Goal: Task Accomplishment & Management: Manage account settings

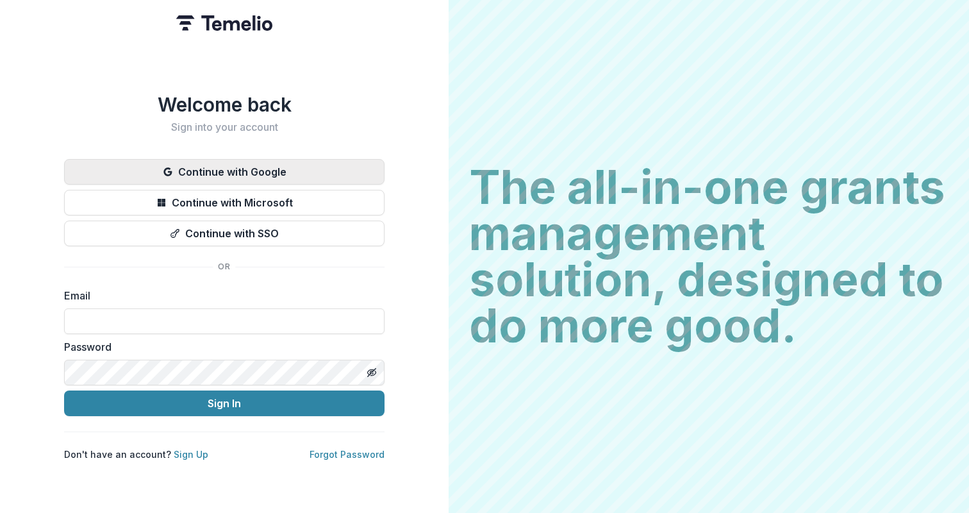
click at [263, 171] on button "Continue with Google" at bounding box center [224, 172] width 320 height 26
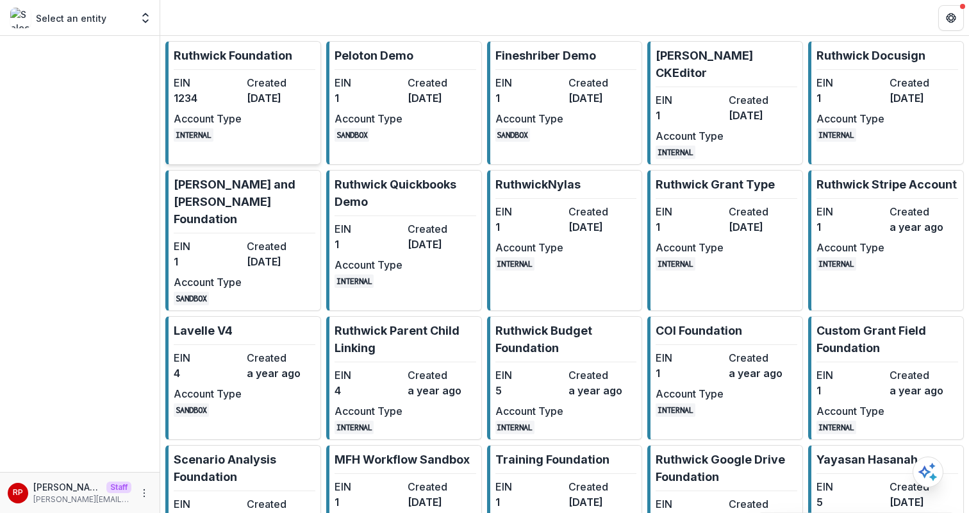
click at [258, 103] on dd "3 years ago" at bounding box center [281, 97] width 68 height 15
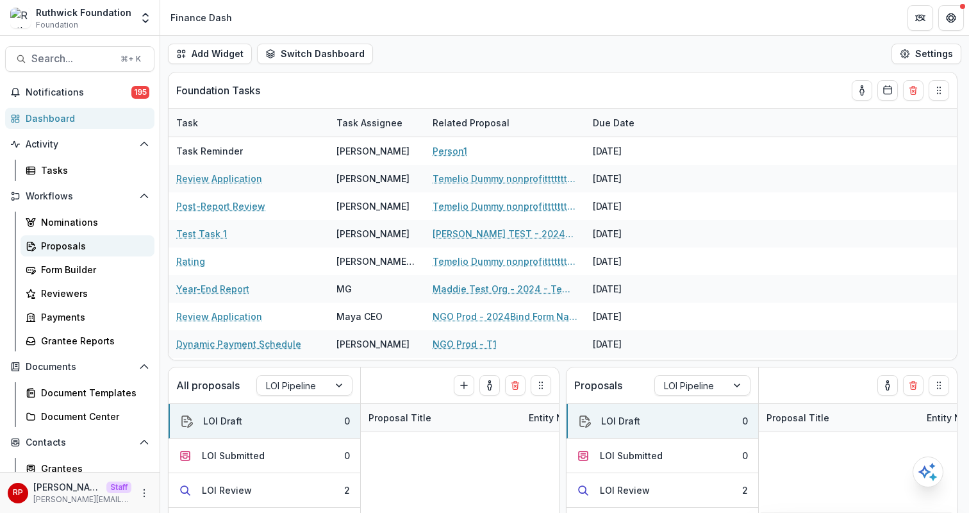
click at [88, 242] on div "Proposals" at bounding box center [92, 245] width 103 height 13
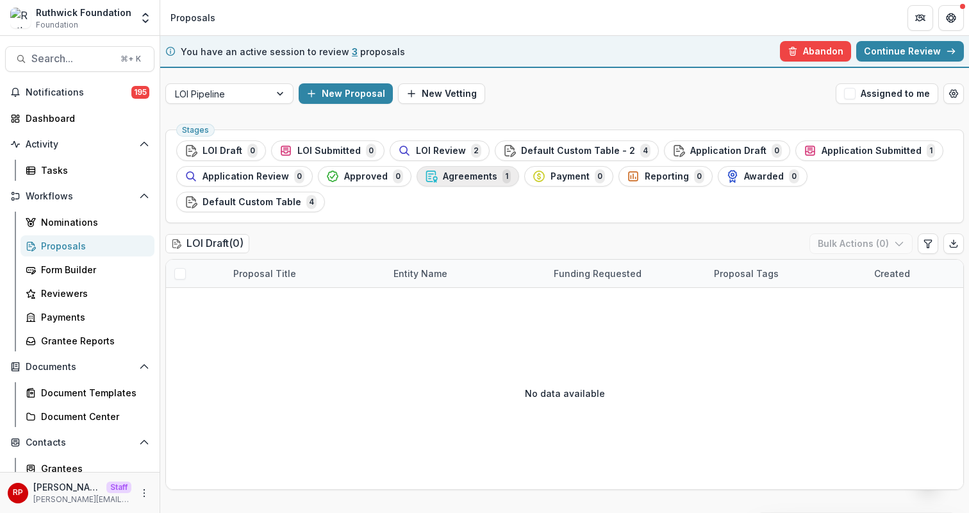
click at [433, 177] on circle "button" at bounding box center [435, 179] width 4 height 4
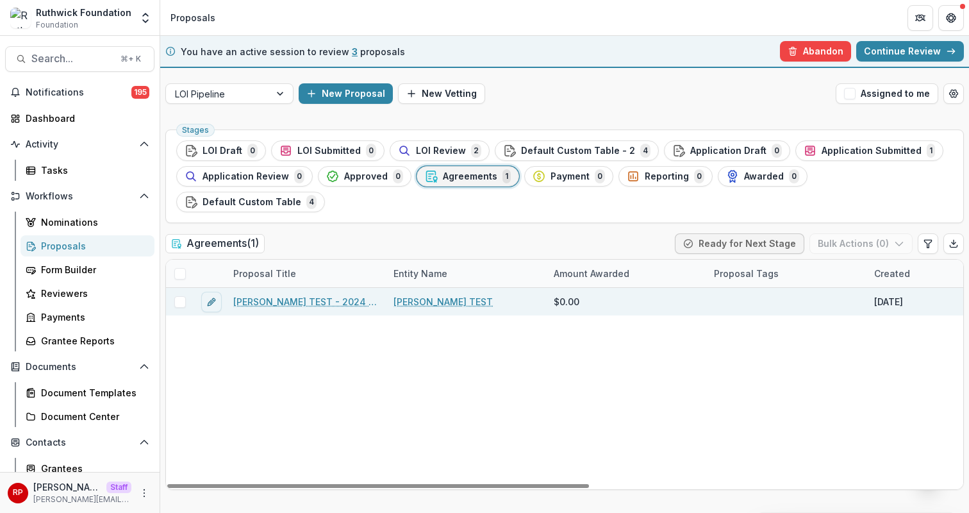
click at [315, 288] on div "Ruthwick TEST - 2024 - Temelio Test Form" at bounding box center [306, 302] width 160 height 28
click at [314, 295] on link "Ruthwick TEST - 2024 - Temelio Test Form" at bounding box center [305, 301] width 145 height 13
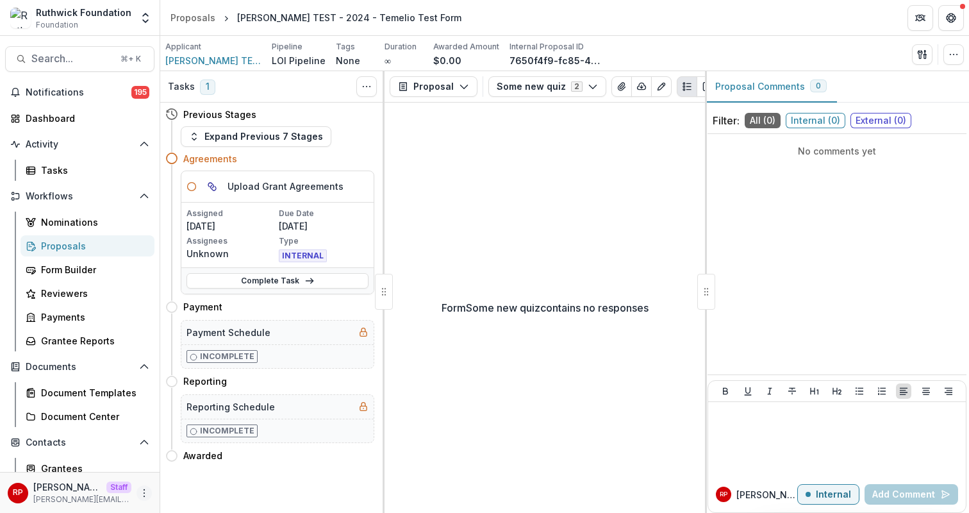
click at [143, 491] on button "More" at bounding box center [143, 492] width 15 height 15
click at [206, 464] on link "User Settings" at bounding box center [224, 465] width 137 height 21
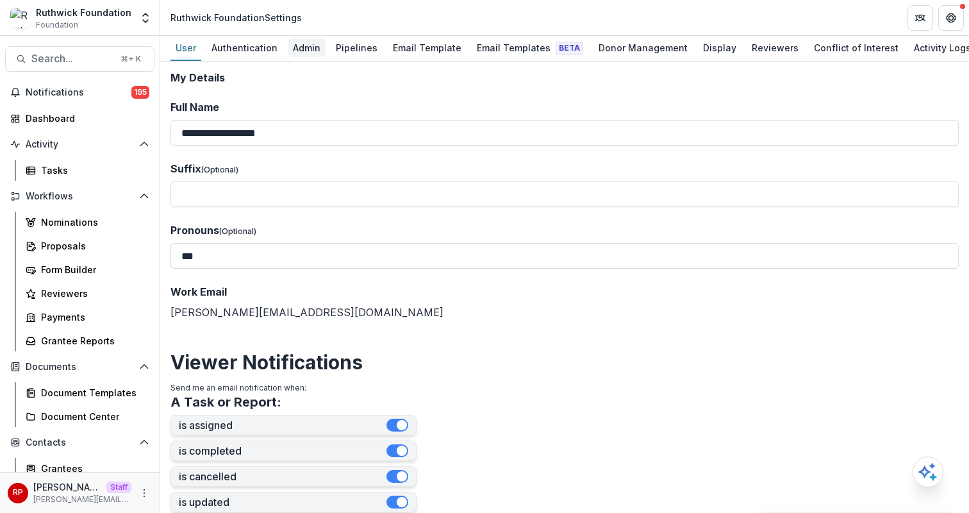
click at [302, 44] on div "Admin" at bounding box center [307, 47] width 38 height 19
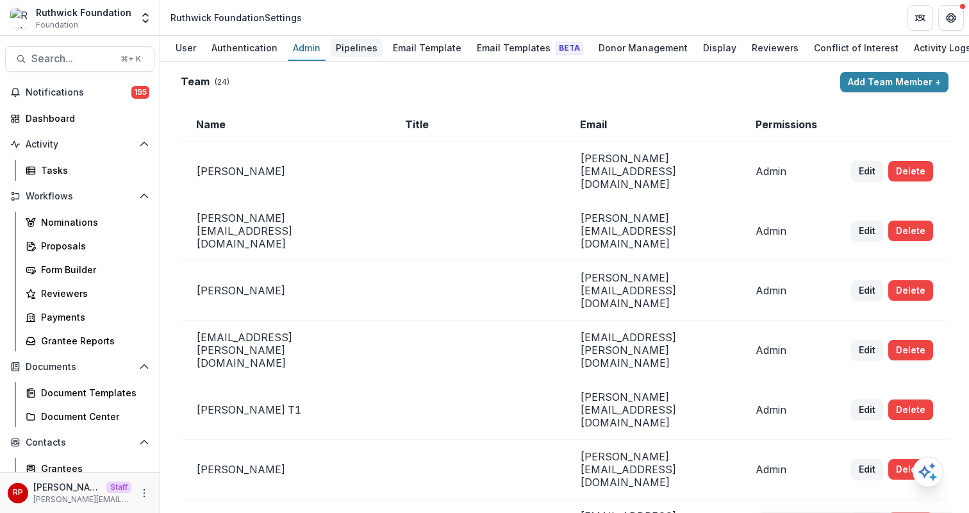
click at [363, 38] on div "Pipelines" at bounding box center [357, 47] width 52 height 19
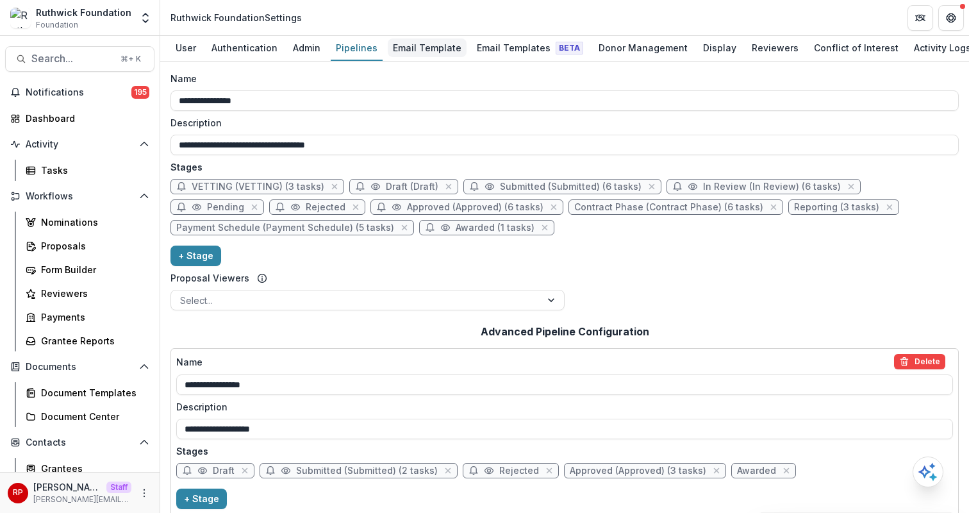
click at [434, 51] on div "Email Template" at bounding box center [427, 47] width 79 height 19
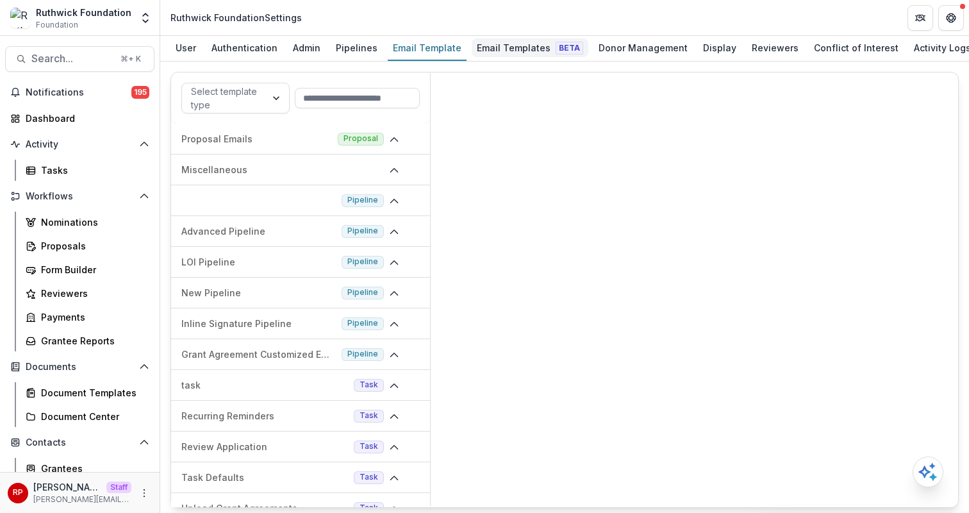
click at [523, 49] on div "Email Templates Beta" at bounding box center [530, 47] width 117 height 19
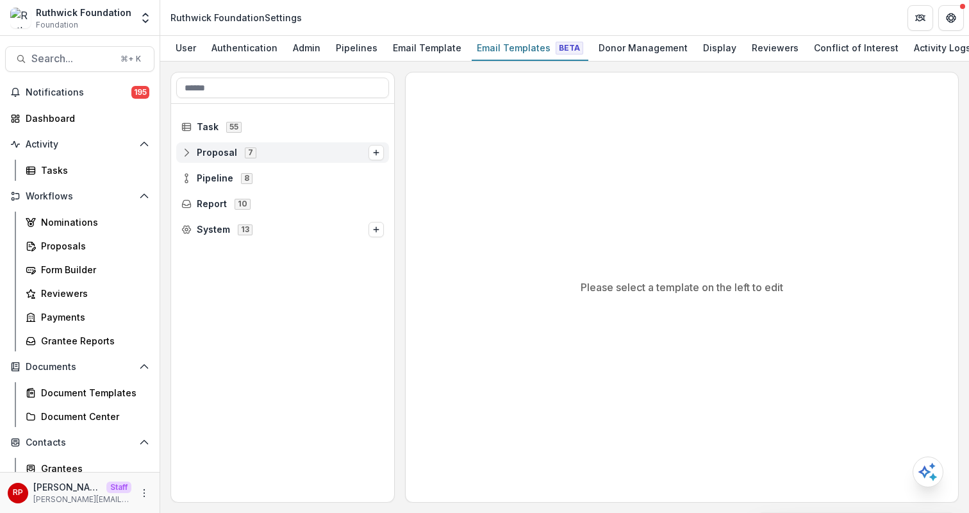
click at [206, 144] on div "Proposal 7" at bounding box center [282, 152] width 213 height 21
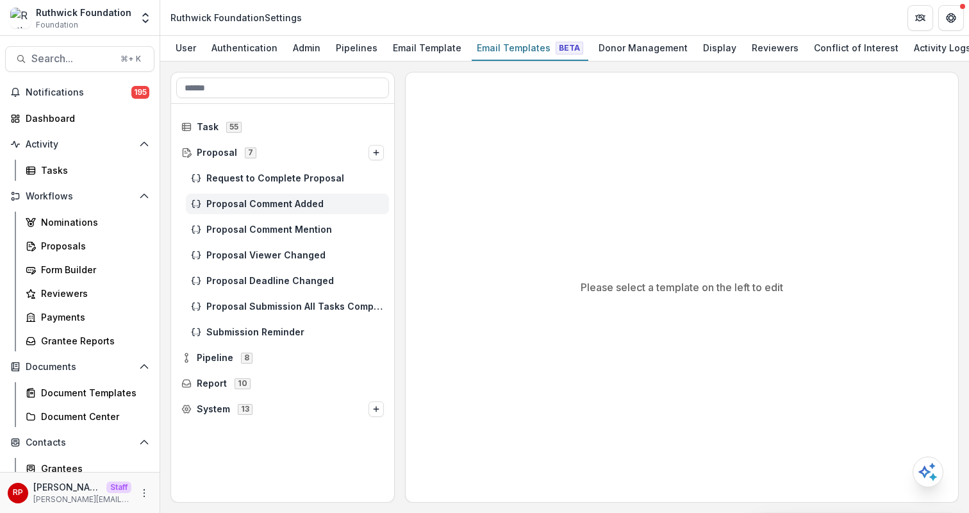
click at [199, 200] on icon at bounding box center [196, 204] width 10 height 10
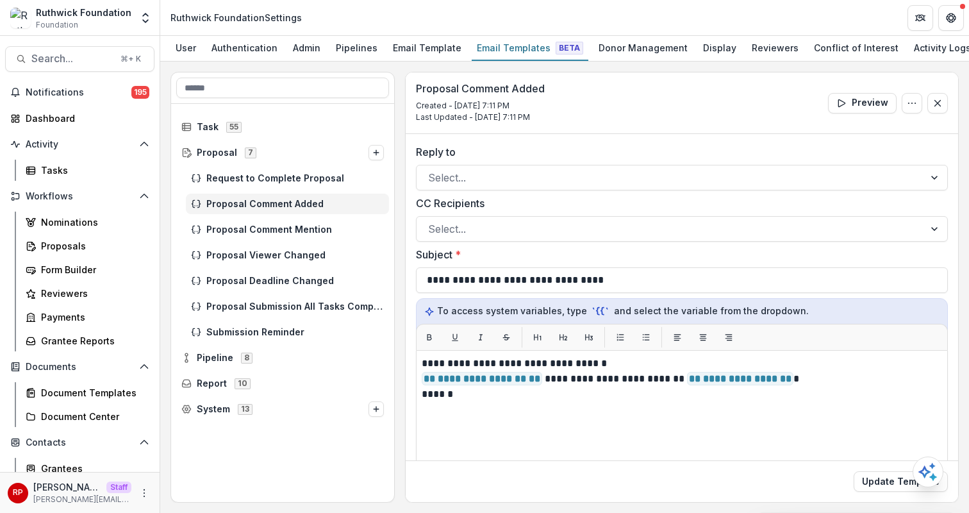
click at [720, 88] on div "Proposal Comment Added Created - Jul 10, 2025 @ 7:11 PM Last Updated - Jul 10, …" at bounding box center [682, 103] width 552 height 62
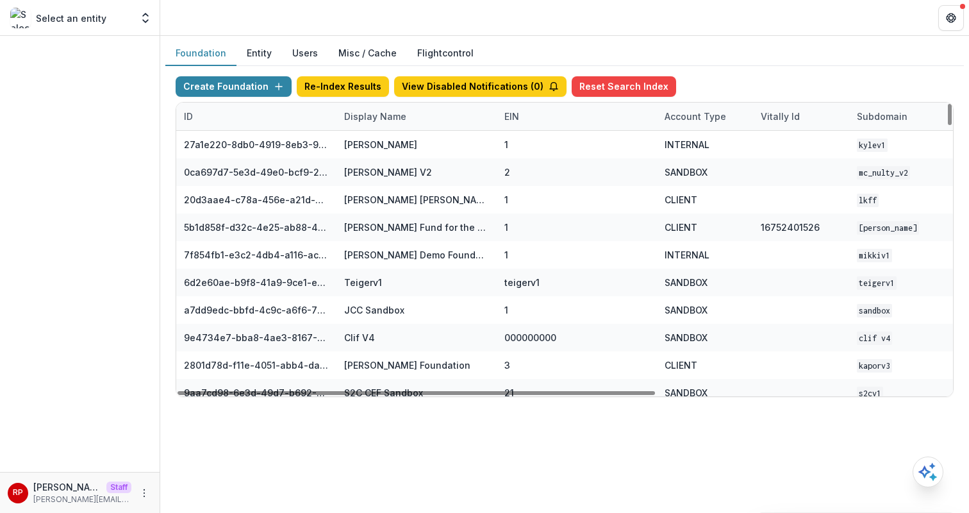
click at [441, 124] on div "Display Name" at bounding box center [416, 117] width 160 height 28
click at [447, 148] on input at bounding box center [416, 145] width 154 height 21
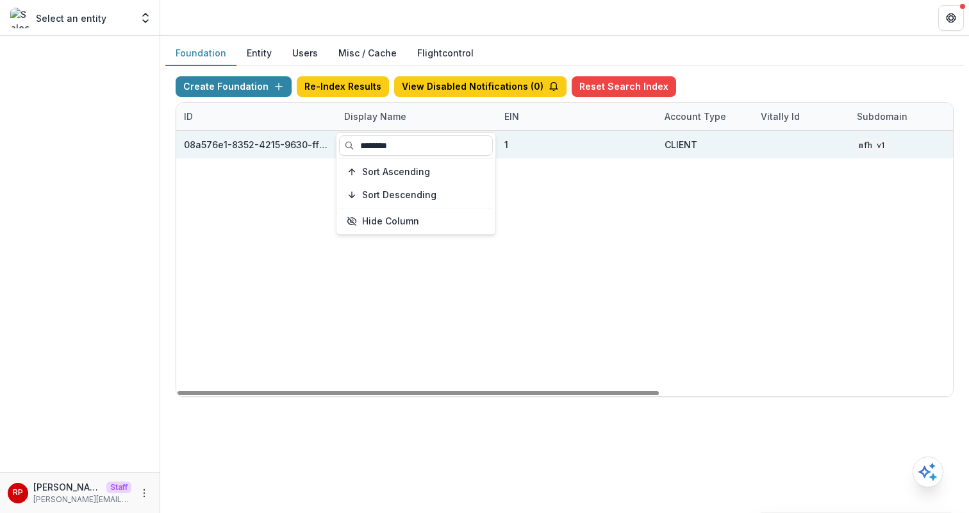
type input "********"
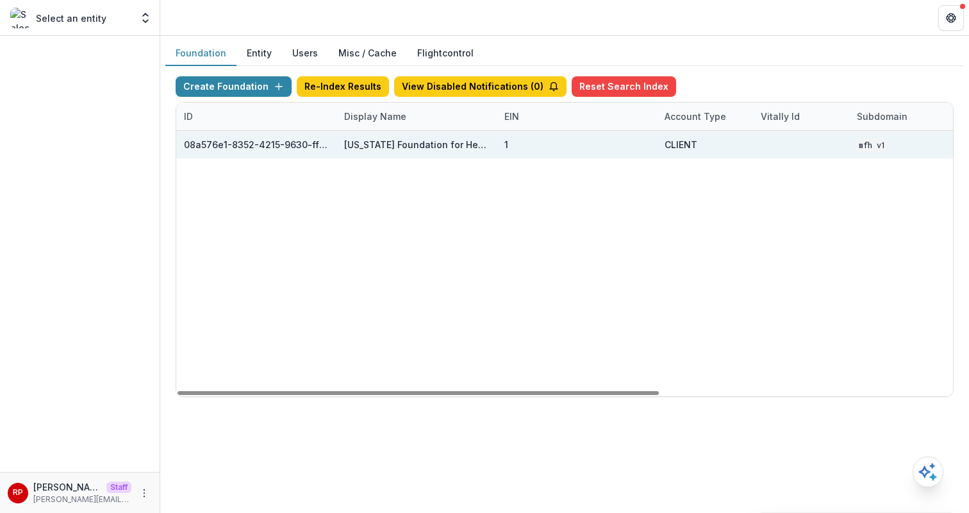
click at [606, 156] on div "1" at bounding box center [576, 145] width 145 height 28
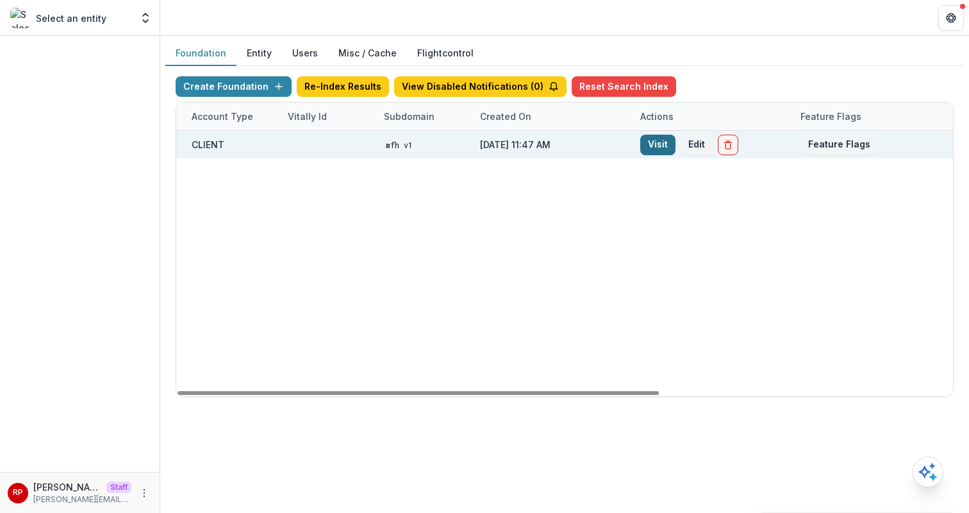
click at [647, 154] on link "Visit" at bounding box center [657, 145] width 35 height 21
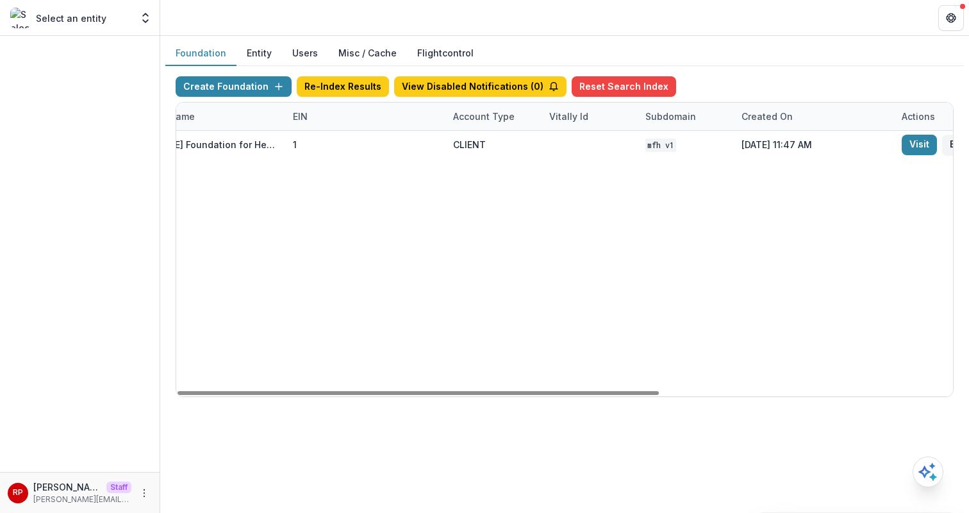
scroll to position [0, 0]
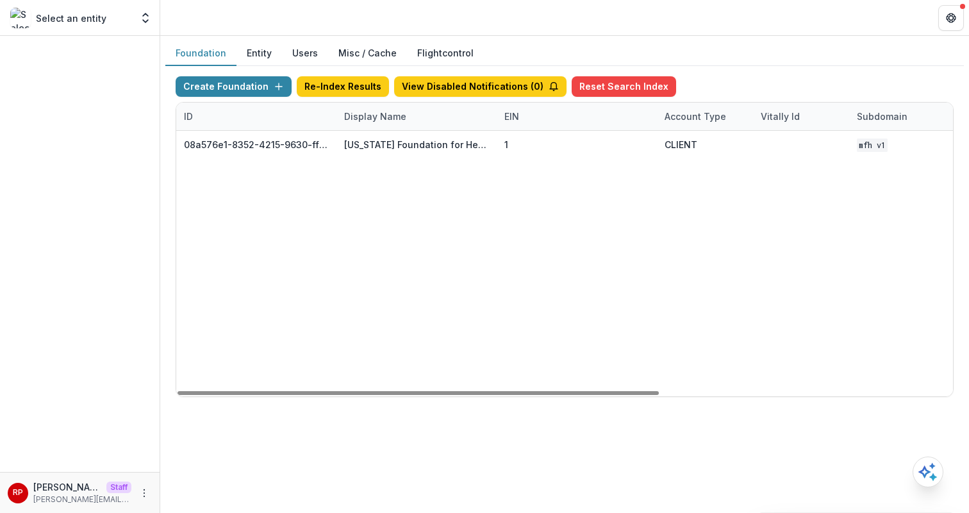
click at [388, 124] on div "Display Name" at bounding box center [416, 117] width 160 height 28
click at [408, 153] on input "********" at bounding box center [416, 145] width 154 height 21
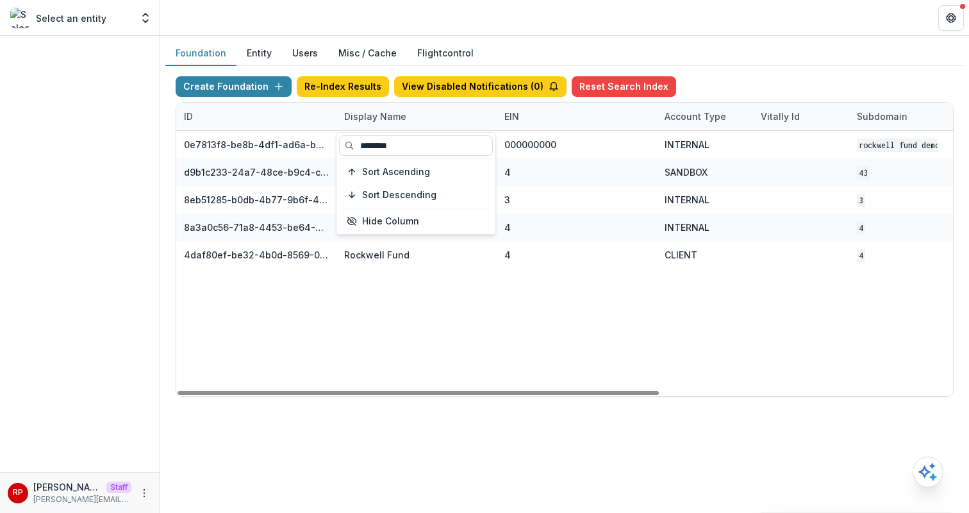
type input "********"
click at [570, 317] on div "0e7813f8-be8b-4df1-ad6a-be03a900c990 Rockwell Fund Workflow Sandbox 000000000 I…" at bounding box center [800, 263] width 1249 height 265
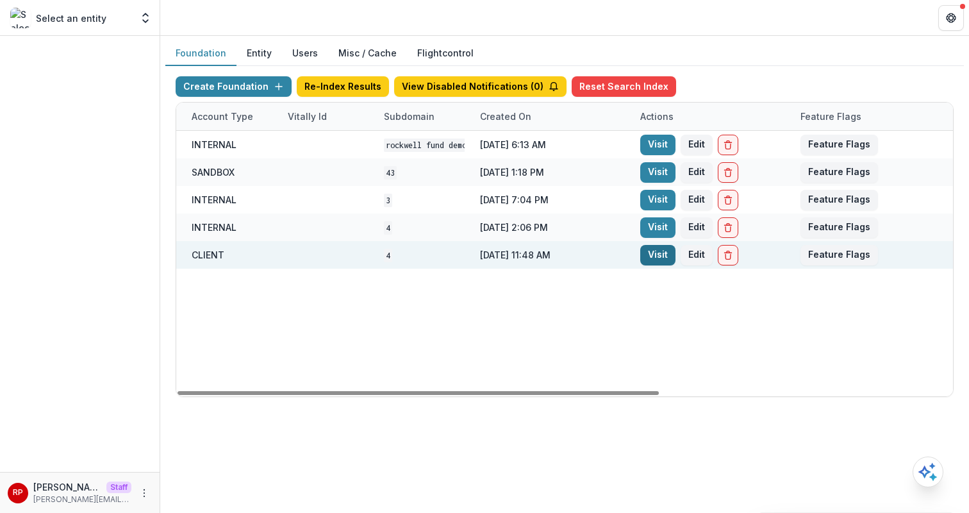
click at [655, 249] on link "Visit" at bounding box center [657, 255] width 35 height 21
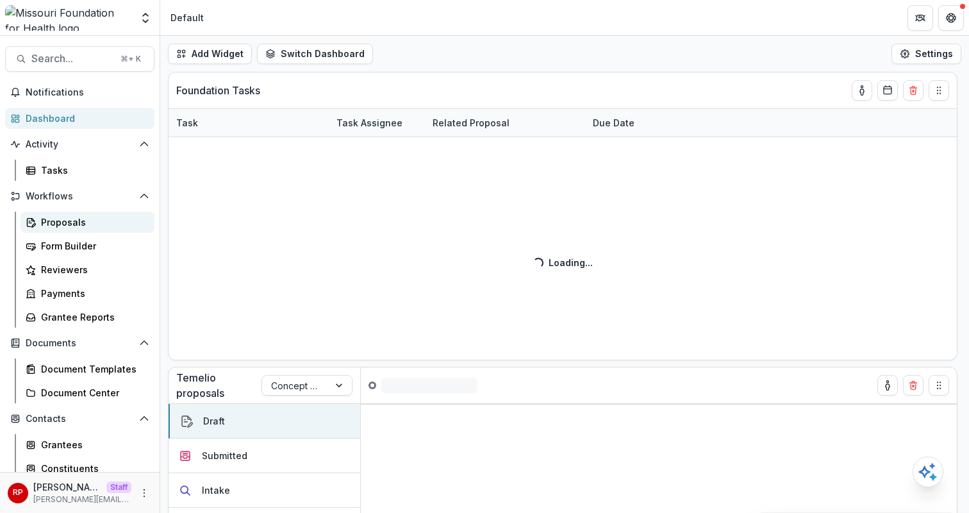
click at [119, 226] on div "Proposals" at bounding box center [92, 221] width 103 height 13
click at [531, 44] on div "Add Widget Switch Dashboard Default DLS Dashboard New Dashboard Settings" at bounding box center [564, 54] width 809 height 36
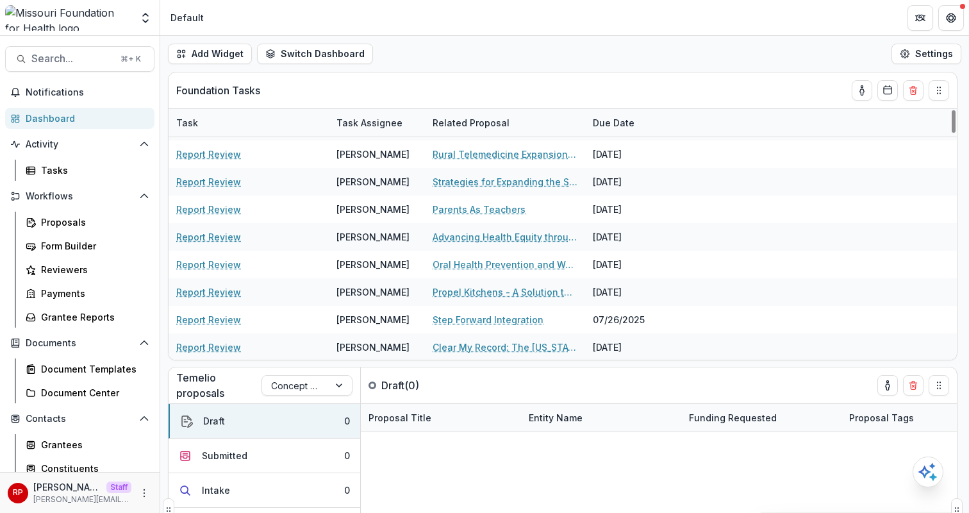
scroll to position [142, 0]
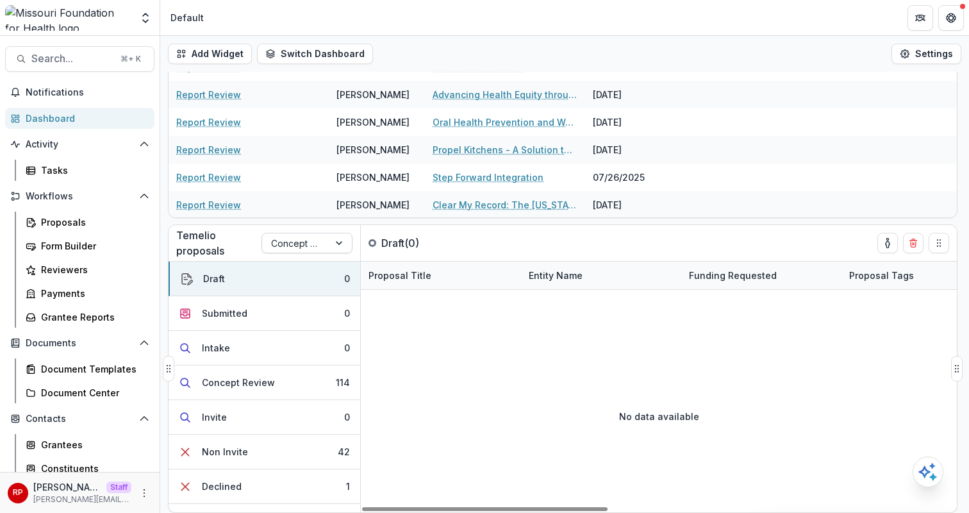
click at [298, 243] on div at bounding box center [295, 243] width 49 height 16
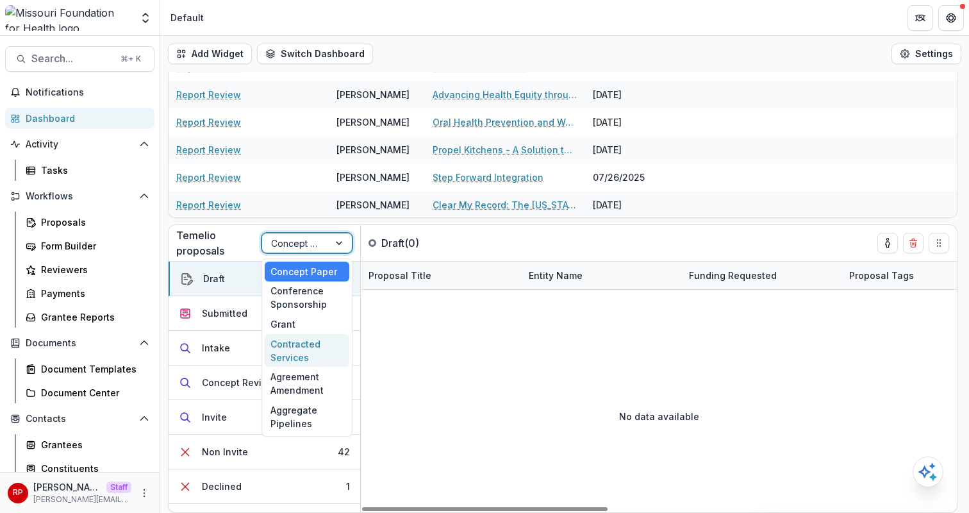
click at [305, 340] on div "Contracted Services" at bounding box center [307, 350] width 85 height 33
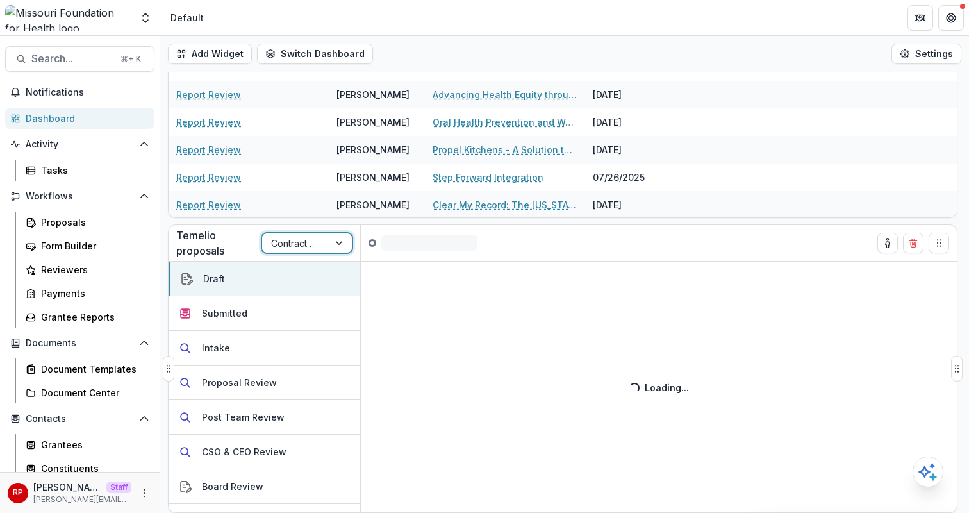
click at [303, 238] on div at bounding box center [295, 243] width 49 height 16
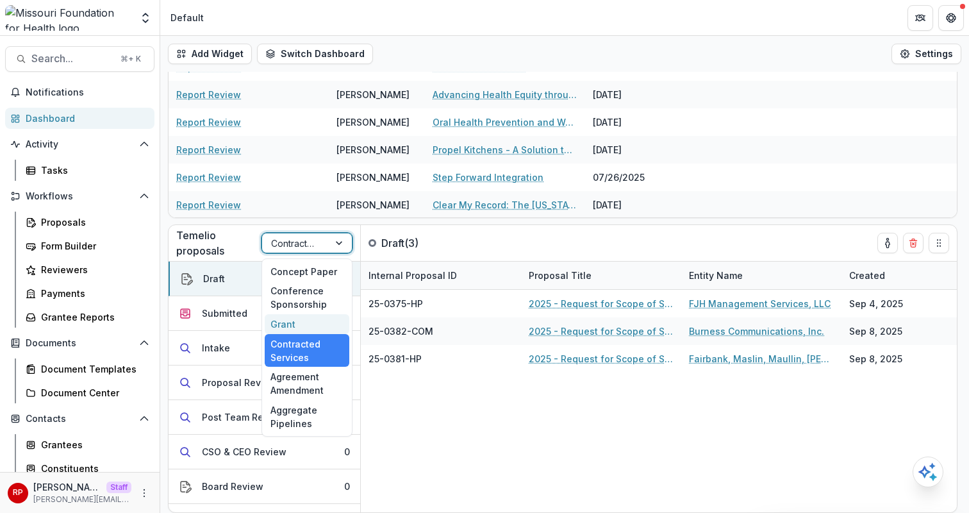
click at [310, 322] on div "Grant" at bounding box center [307, 324] width 85 height 20
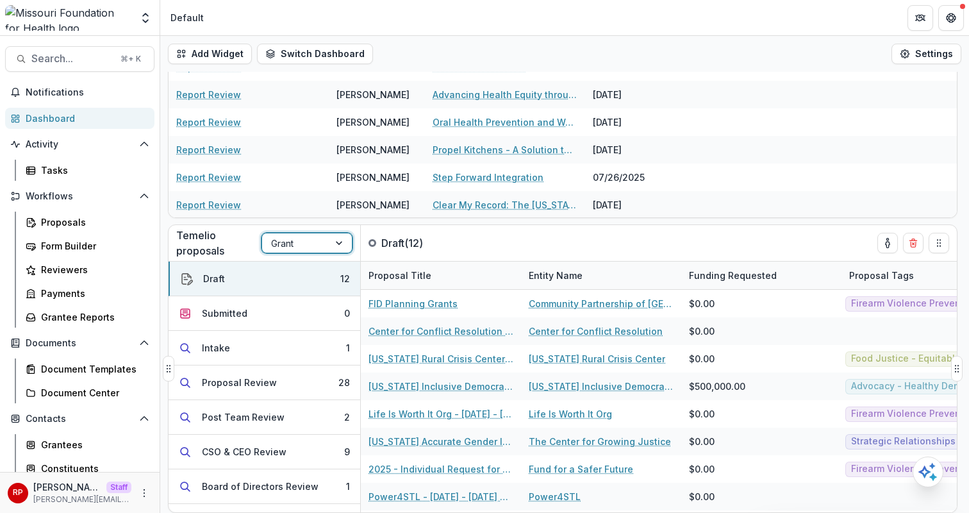
scroll to position [0, 0]
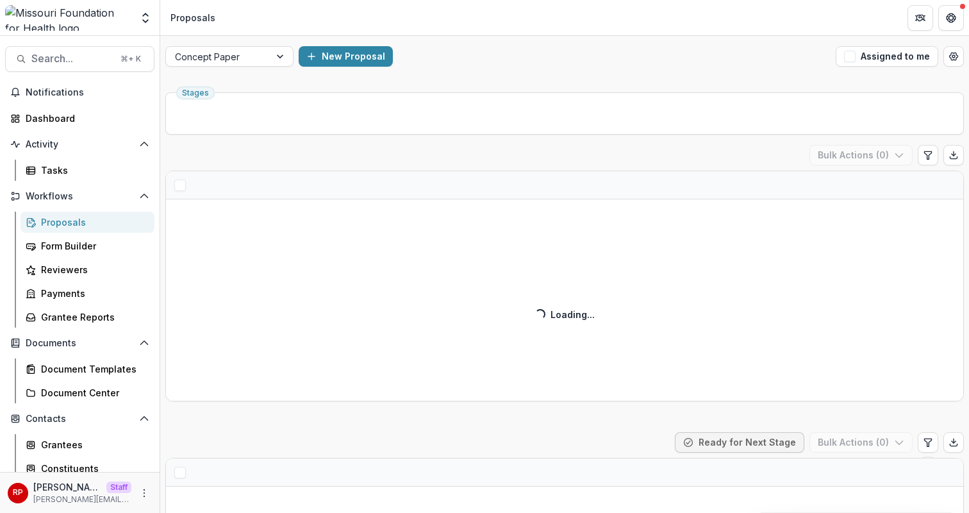
click at [609, 60] on div "New Proposal" at bounding box center [565, 56] width 532 height 21
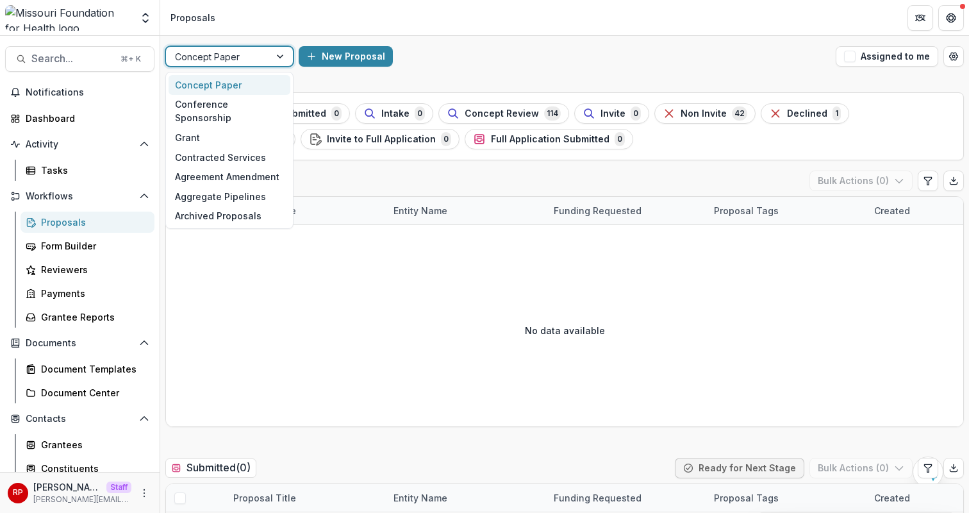
click at [267, 54] on div "Concept Paper" at bounding box center [218, 56] width 104 height 19
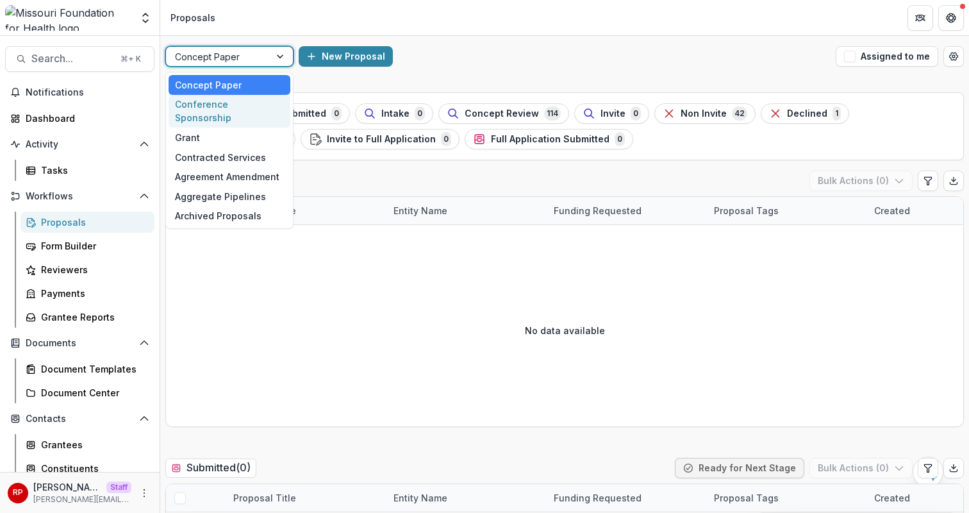
click at [257, 104] on div "Conference Sponsorship" at bounding box center [230, 111] width 122 height 33
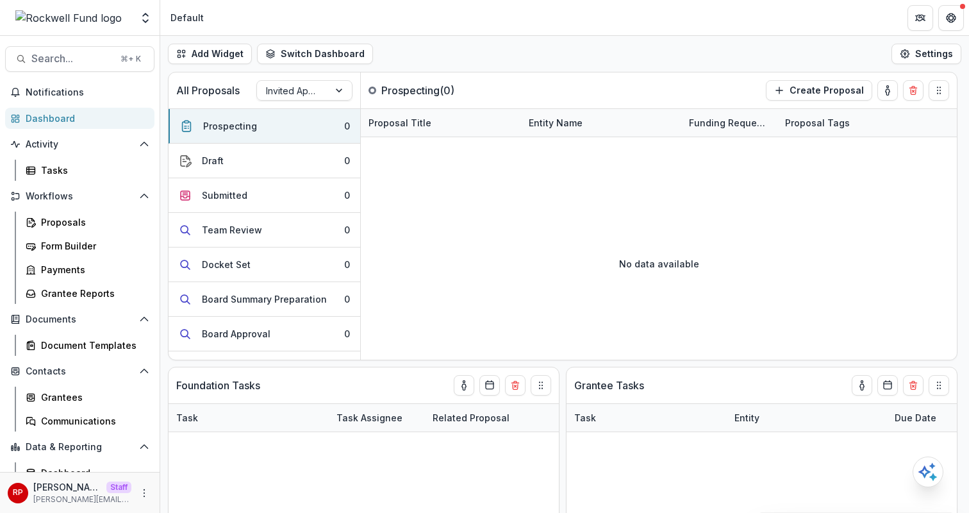
click at [424, 33] on header "Default" at bounding box center [564, 17] width 809 height 35
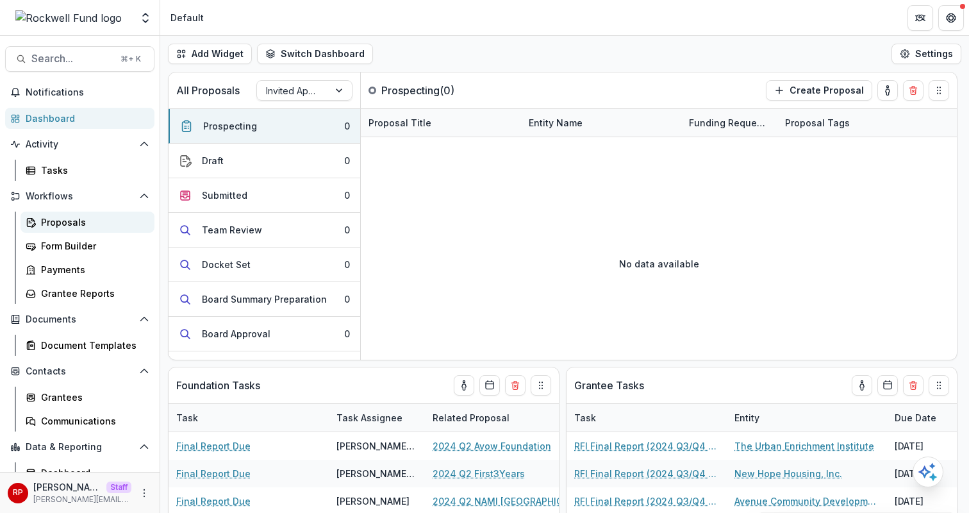
click at [108, 220] on div "Proposals" at bounding box center [92, 221] width 103 height 13
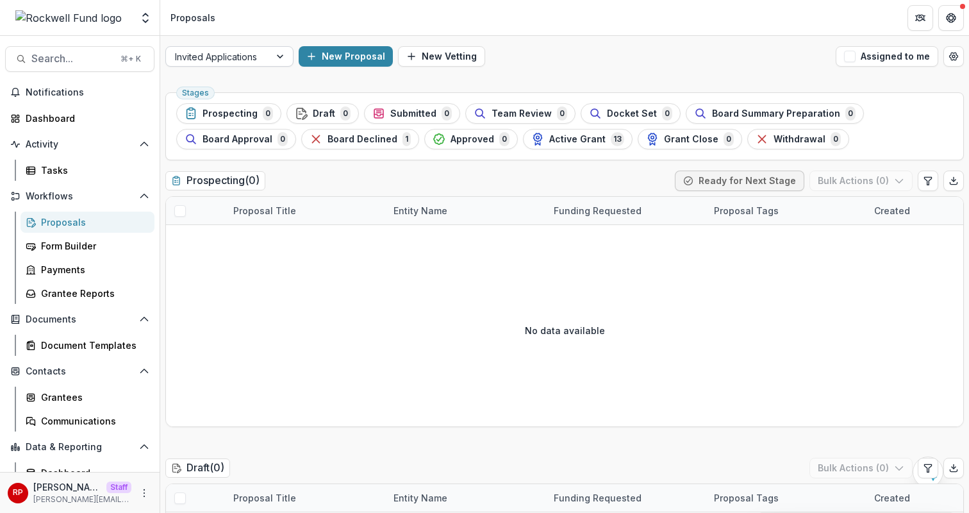
click at [279, 49] on div at bounding box center [281, 56] width 23 height 19
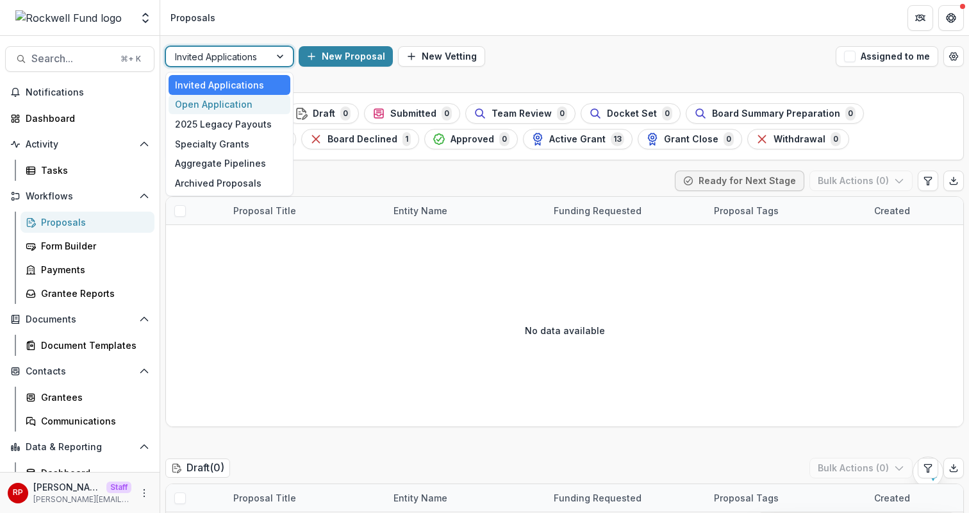
click at [269, 103] on div "Open Application" at bounding box center [230, 105] width 122 height 20
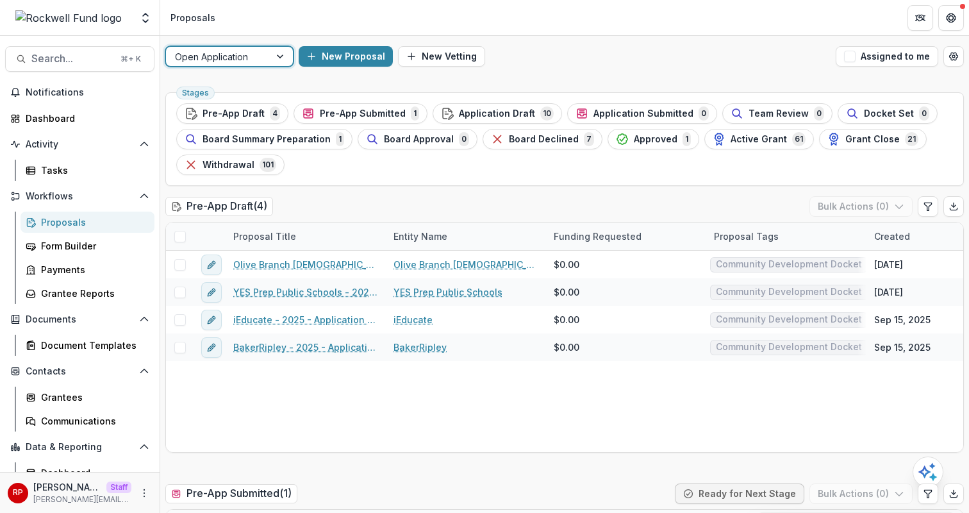
click at [520, 47] on div "New Proposal New Vetting" at bounding box center [565, 56] width 532 height 21
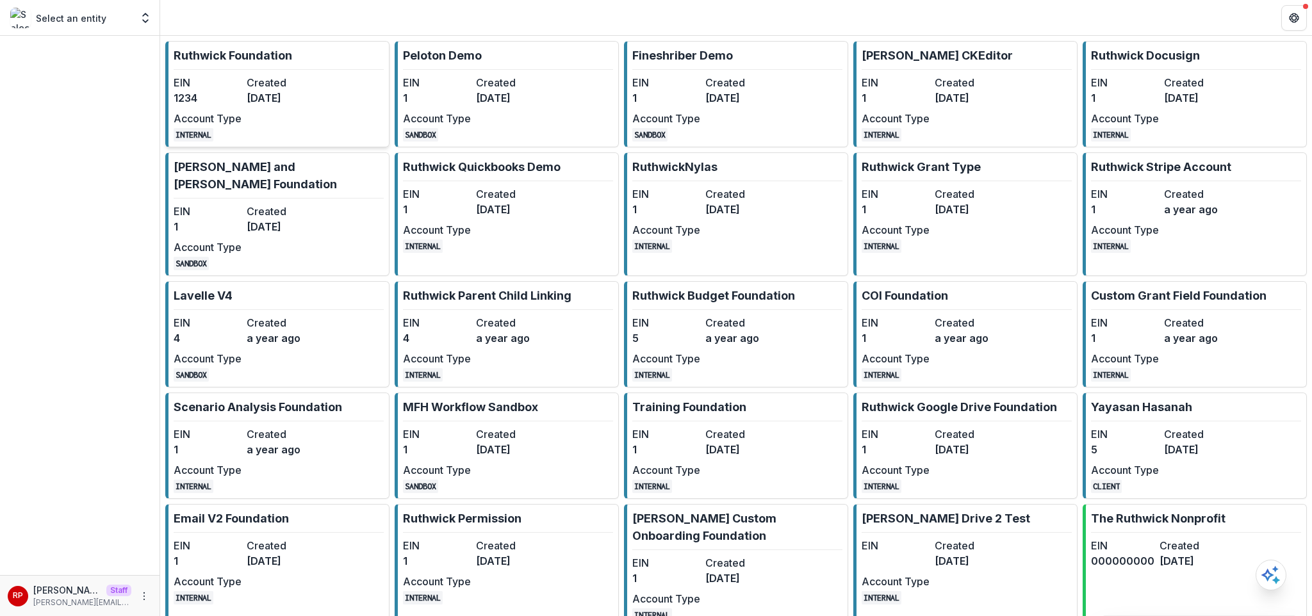
click at [277, 85] on dt "Created" at bounding box center [281, 82] width 68 height 15
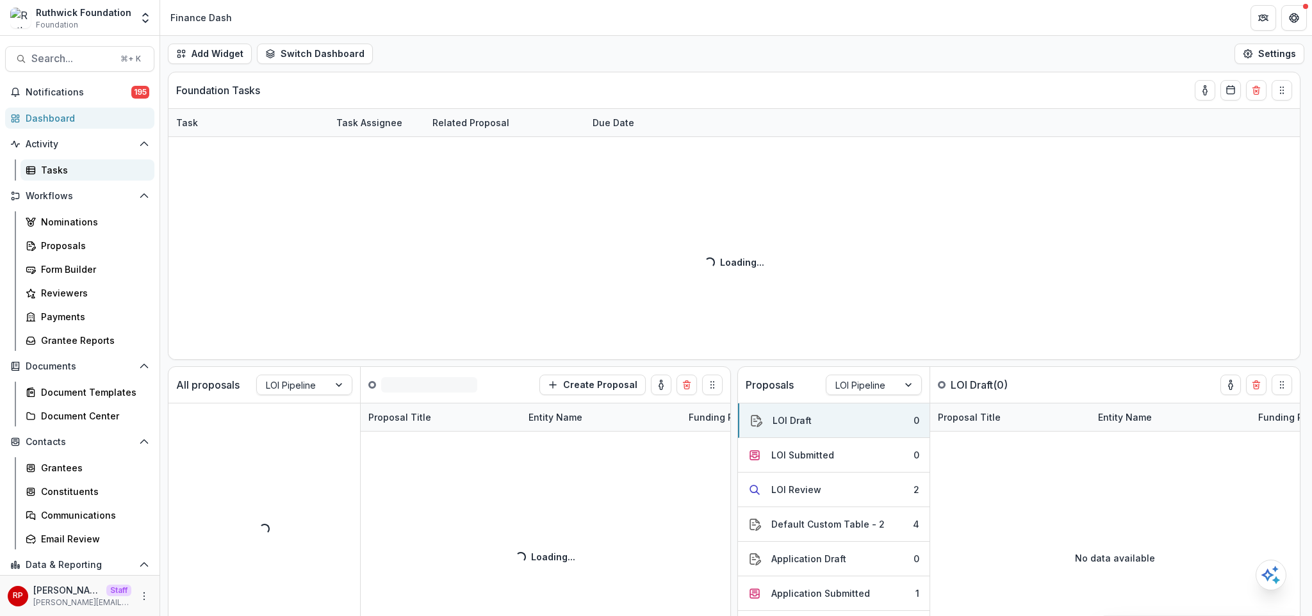
click at [97, 169] on div "Tasks" at bounding box center [92, 169] width 103 height 13
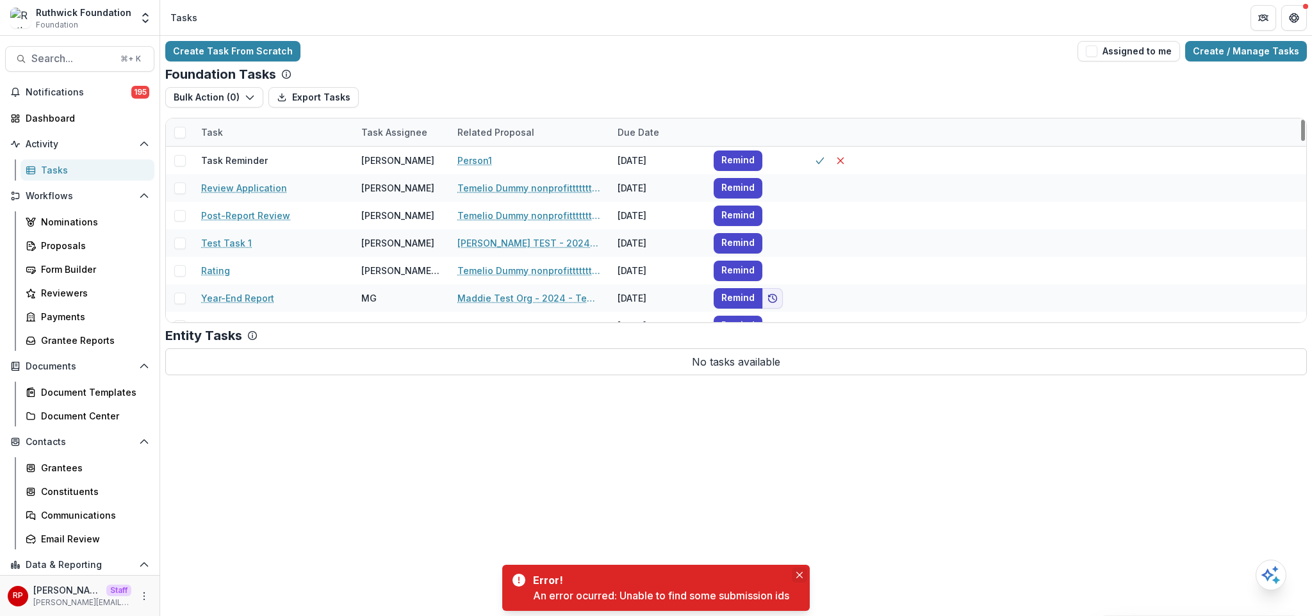
click at [800, 573] on icon "Close" at bounding box center [799, 575] width 6 height 6
click at [145, 18] on icon "Open entity switcher" at bounding box center [145, 18] width 13 height 13
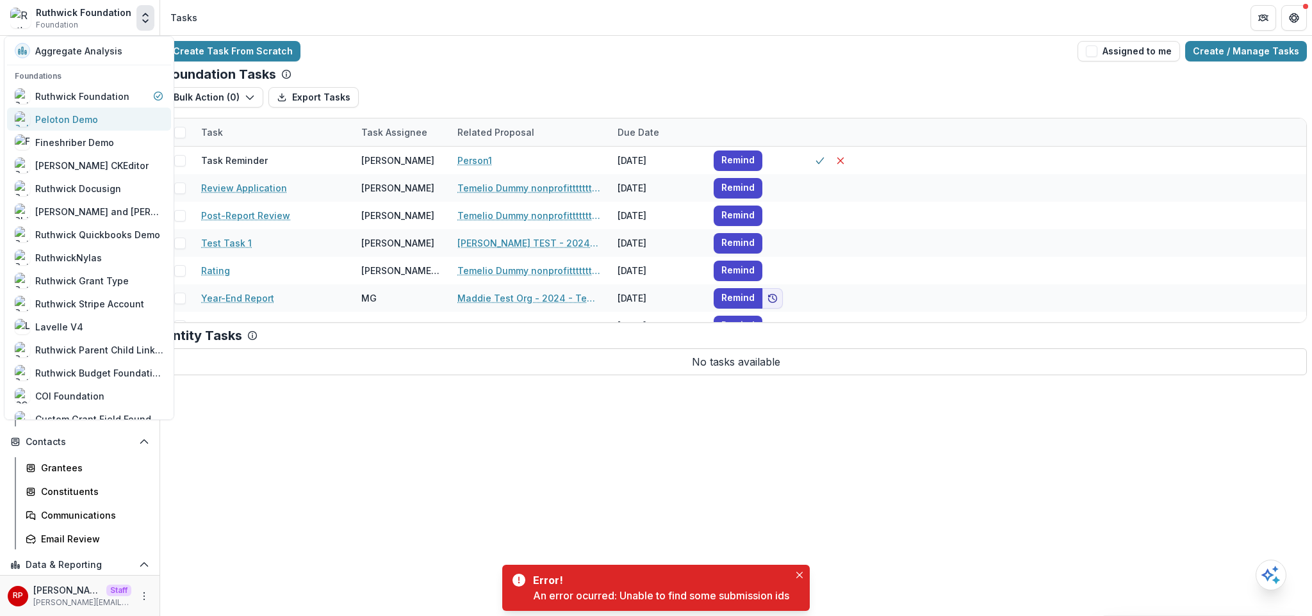
click at [111, 129] on link "Peloton Demo" at bounding box center [89, 119] width 164 height 23
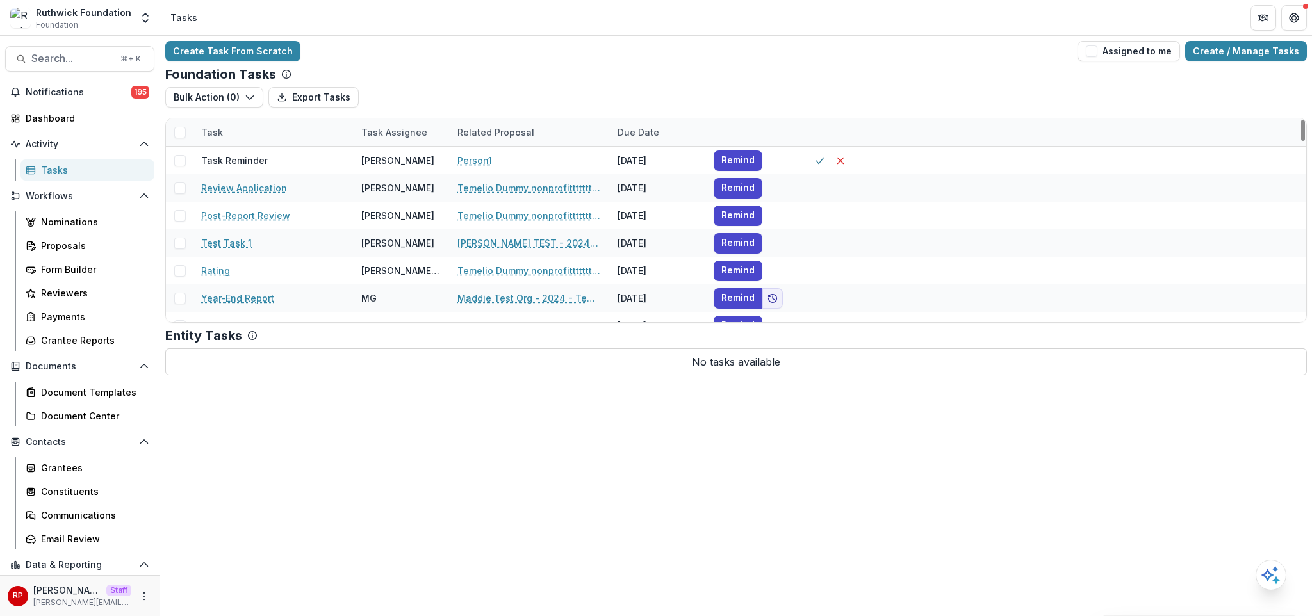
click at [652, 76] on div "Foundation Tasks" at bounding box center [736, 74] width 1142 height 15
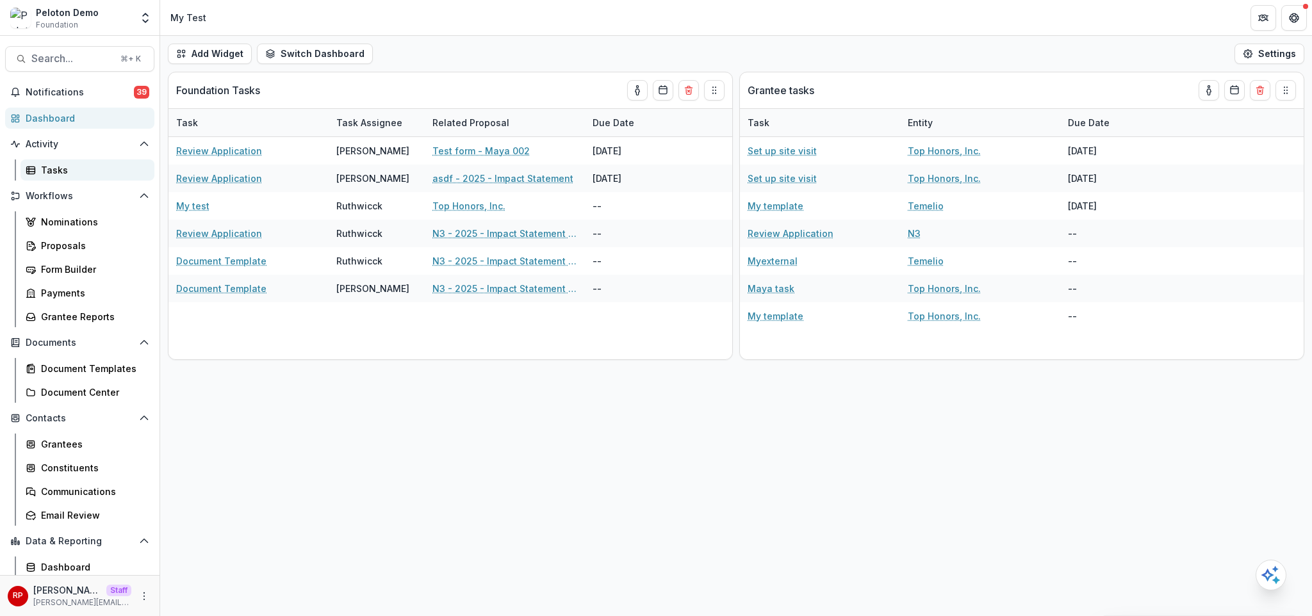
click at [103, 172] on div "Tasks" at bounding box center [92, 169] width 103 height 13
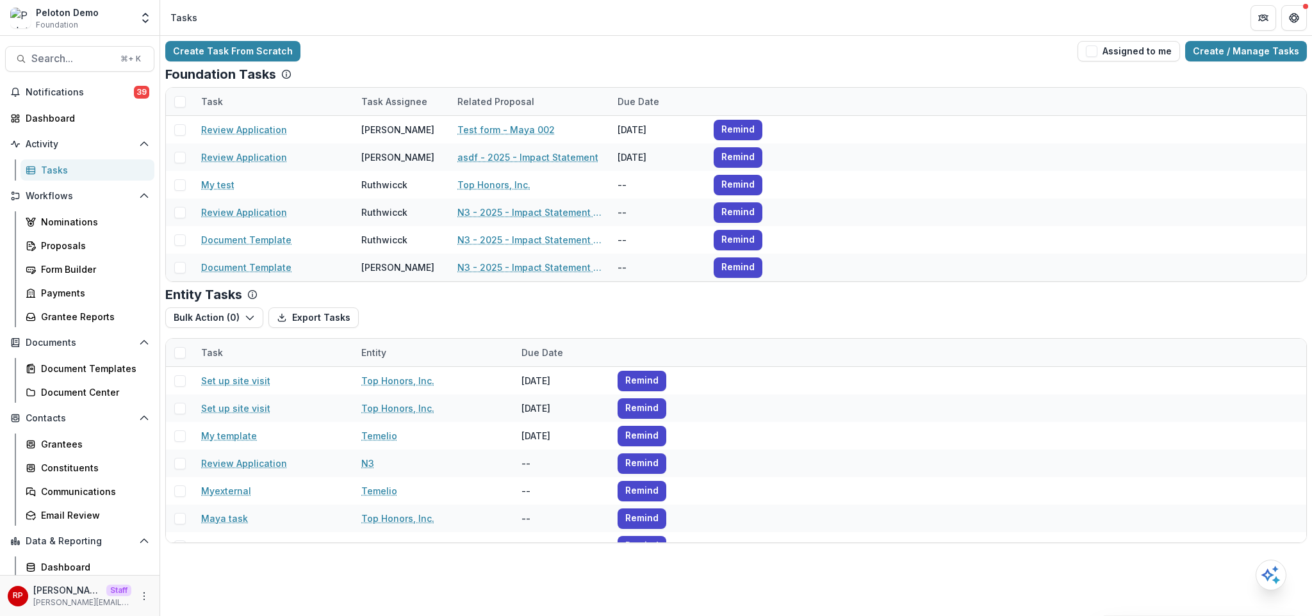
click at [499, 56] on div "Create Task From Scratch Assigned to me Create / Manage Tasks" at bounding box center [736, 51] width 1142 height 21
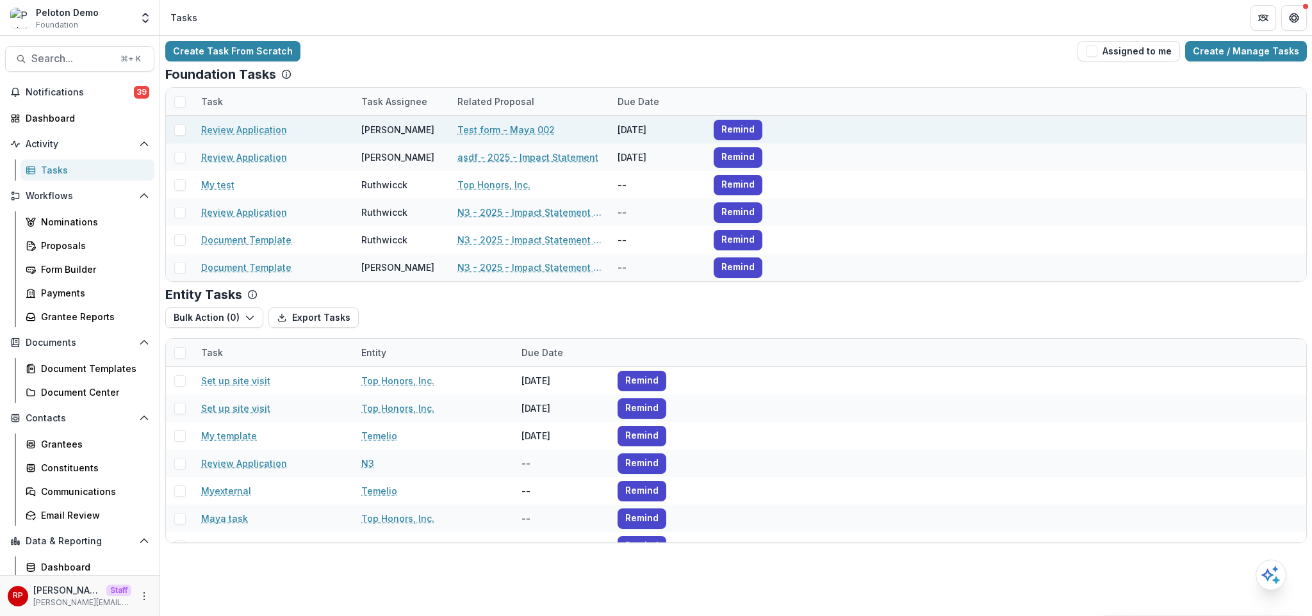
click at [182, 133] on span at bounding box center [180, 130] width 12 height 12
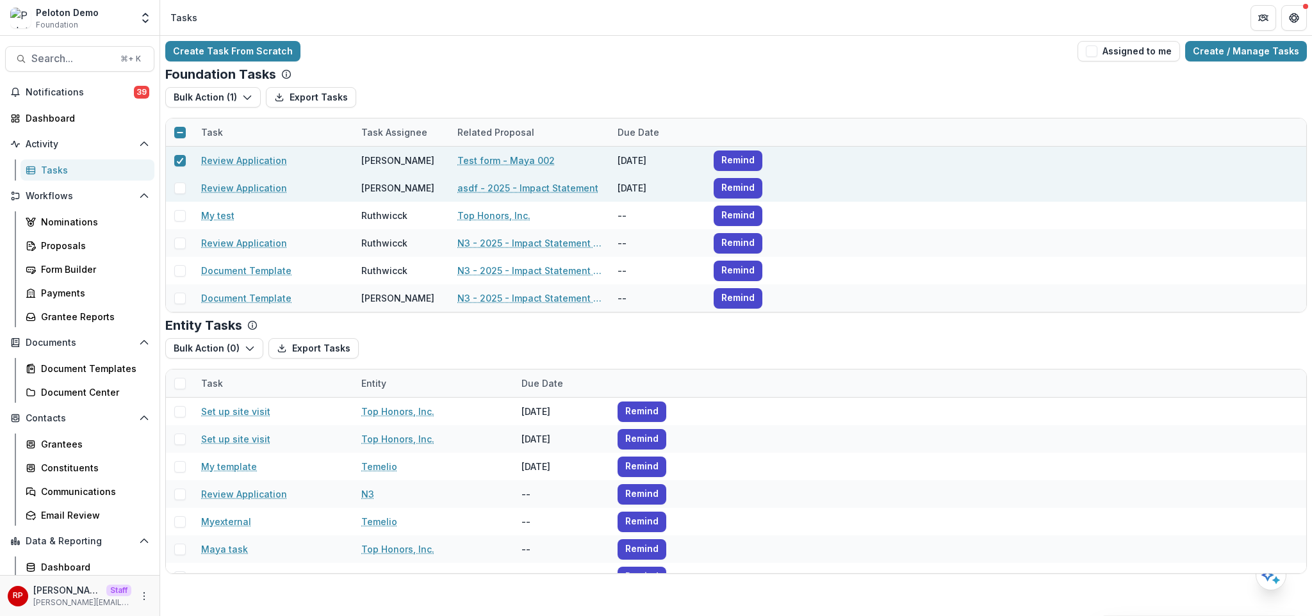
click at [179, 185] on span at bounding box center [180, 189] width 12 height 12
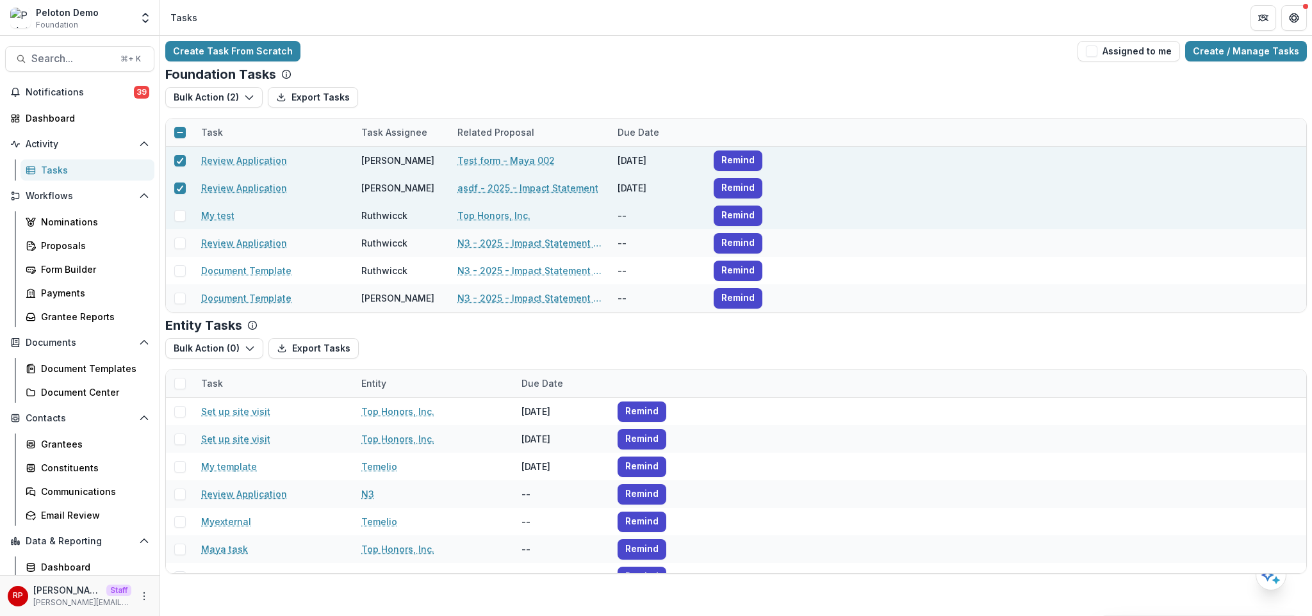
click at [178, 217] on span at bounding box center [180, 216] width 12 height 12
click at [216, 83] on div "Foundation Tasks Bulk Action ( 3 ) Export Tasks Bulk Complete ( 3 ) Bulk Cancel…" at bounding box center [736, 190] width 1142 height 246
click at [217, 88] on button "Bulk Action ( 3 )" at bounding box center [213, 97] width 97 height 21
click at [655, 156] on div "[DATE]" at bounding box center [658, 161] width 96 height 28
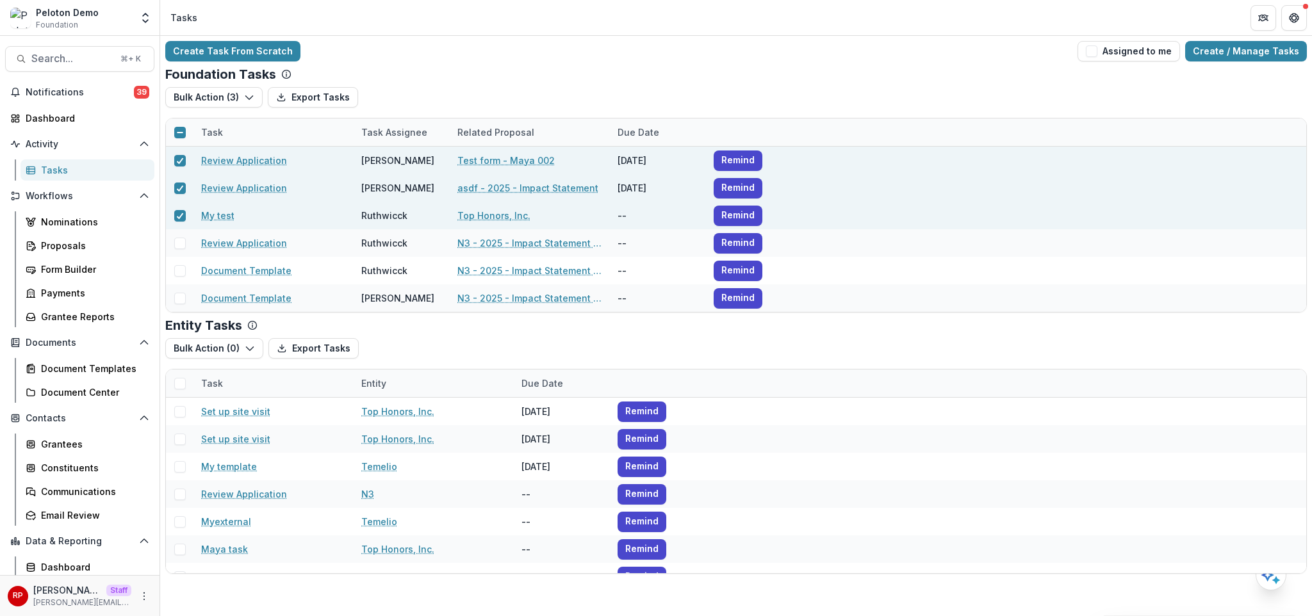
click at [655, 156] on div "[DATE]" at bounding box center [658, 161] width 96 height 28
click at [654, 183] on div "[DATE]" at bounding box center [658, 188] width 96 height 28
click at [503, 350] on div "Bulk Action ( 0 ) Export Tasks Bulk Cancel ( 0 )" at bounding box center [736, 348] width 1142 height 21
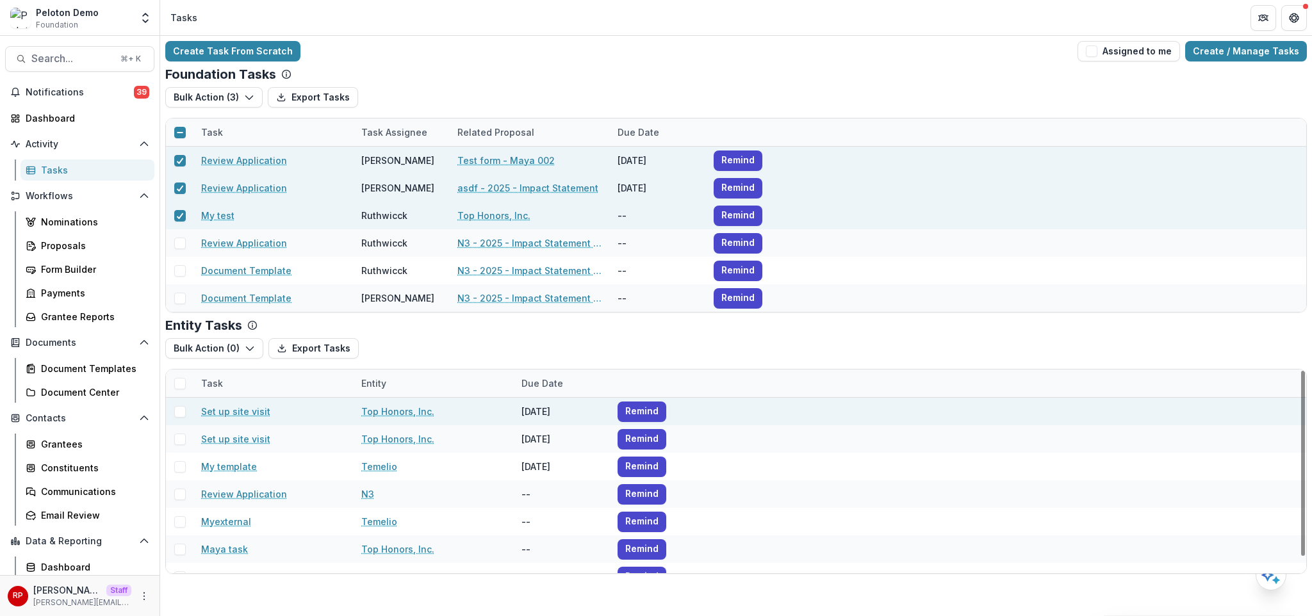
click at [182, 408] on span at bounding box center [180, 412] width 12 height 12
drag, startPoint x: 176, startPoint y: 440, endPoint x: 186, endPoint y: 411, distance: 31.2
click at [176, 441] on span at bounding box center [180, 440] width 12 height 12
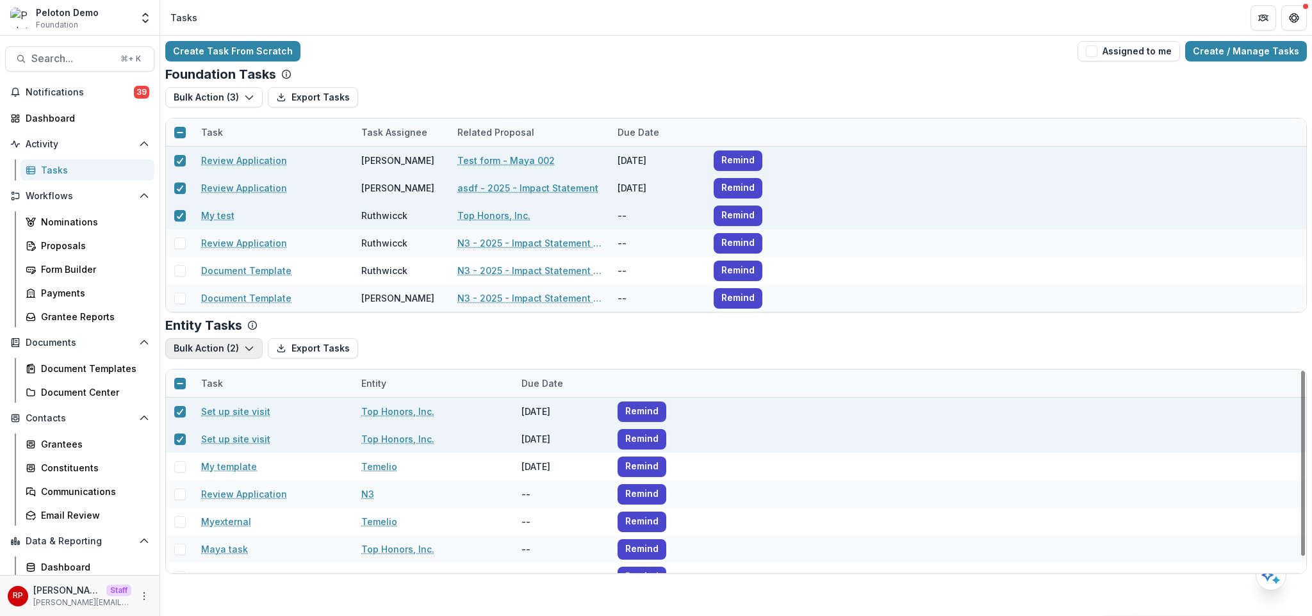
click at [204, 349] on button "Bulk Action ( 2 )" at bounding box center [213, 348] width 97 height 21
click at [463, 351] on div "Bulk Action ( 2 ) Export Tasks Bulk Cancel ( 2 )" at bounding box center [736, 348] width 1142 height 21
click at [749, 63] on div "Create Task From Scratch Assigned to me Create / Manage Tasks Foundation Tasks …" at bounding box center [736, 307] width 1152 height 543
click at [477, 359] on div "Bulk Action ( 2 ) Export Tasks Bulk Cancel ( 2 ) Task Entity Due Date Set up si…" at bounding box center [736, 456] width 1142 height 236
click at [481, 349] on div "Bulk Action ( 2 ) Export Tasks Bulk Cancel ( 2 )" at bounding box center [736, 348] width 1142 height 21
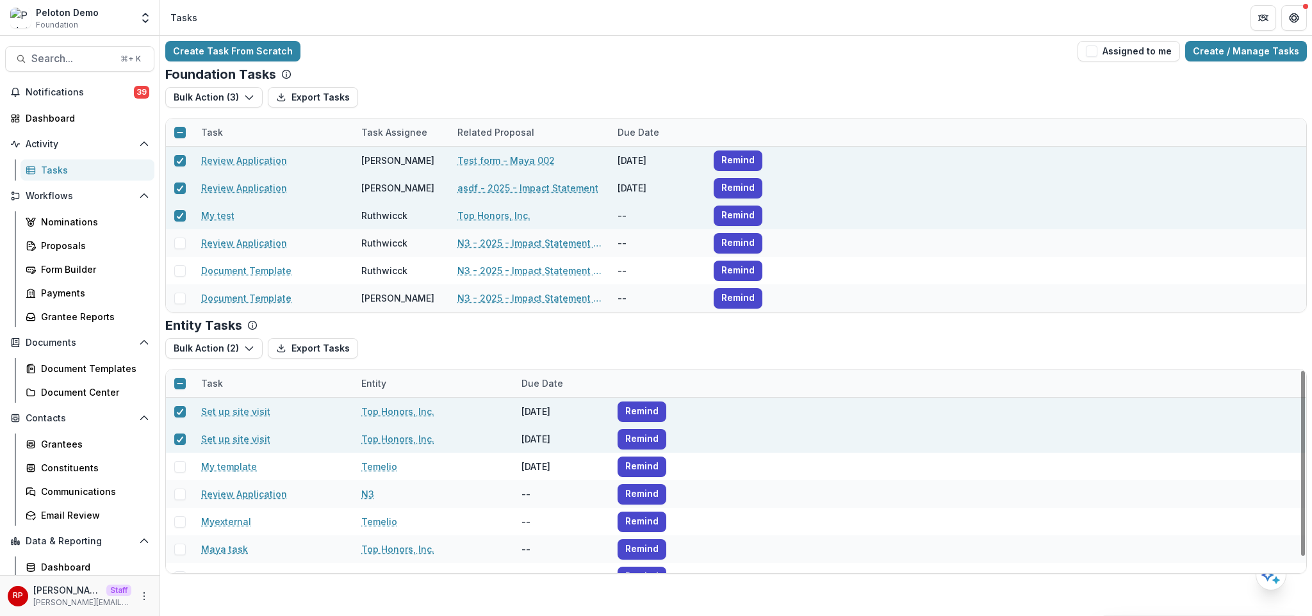
click at [540, 415] on div "[DATE]" at bounding box center [562, 412] width 96 height 28
